Goal: Information Seeking & Learning: Understand process/instructions

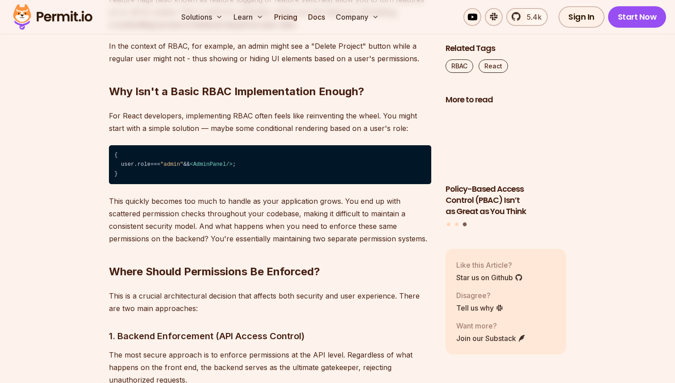
scroll to position [1140, 0]
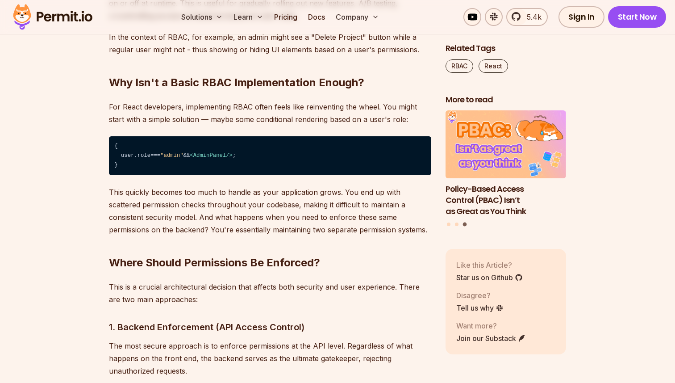
click at [181, 79] on h2 "Why Isn't a Basic RBAC Implementation Enough?" at bounding box center [270, 65] width 322 height 50
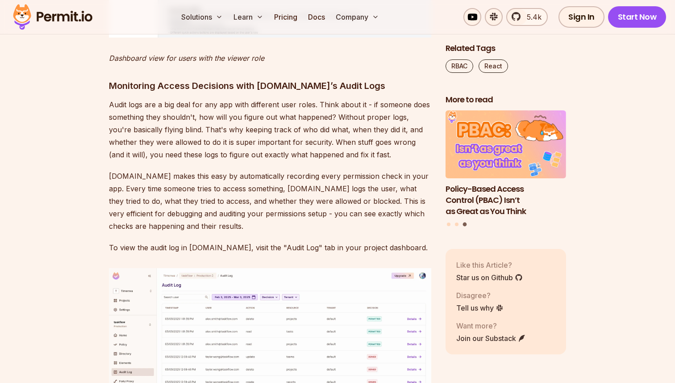
scroll to position [8421, 0]
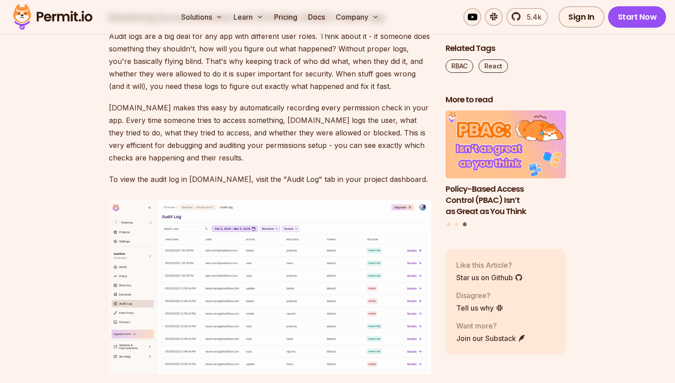
scroll to position [8500, 0]
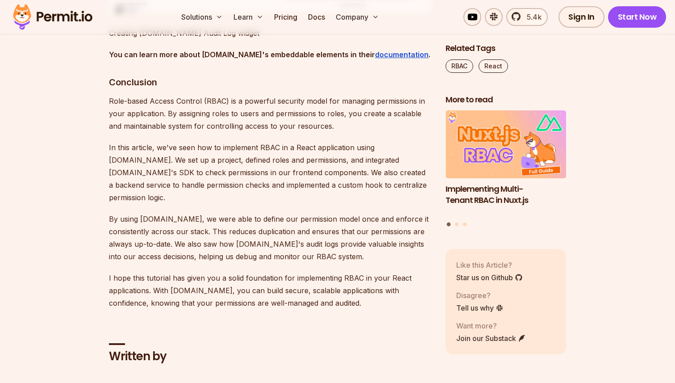
scroll to position [9537, 0]
